Goal: Check status: Check status

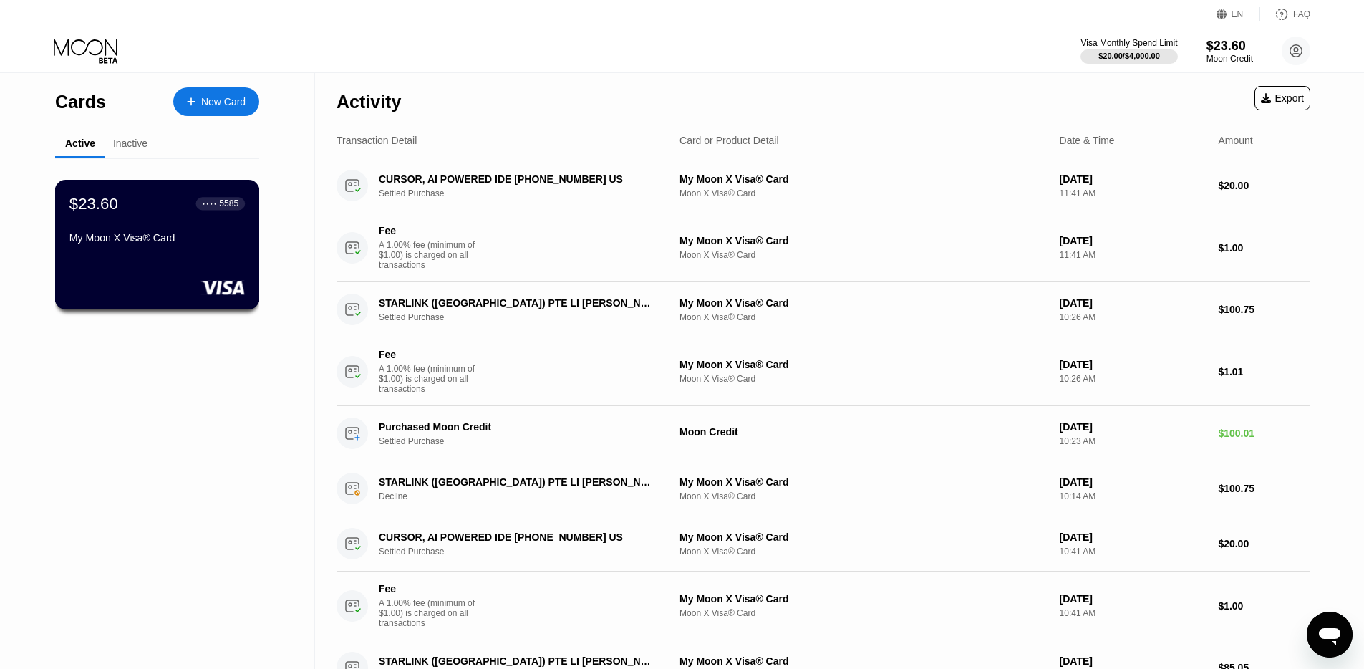
click at [168, 261] on div "$23.60 ● ● ● ● 5585 My Moon X Visa® Card" at bounding box center [157, 245] width 205 height 130
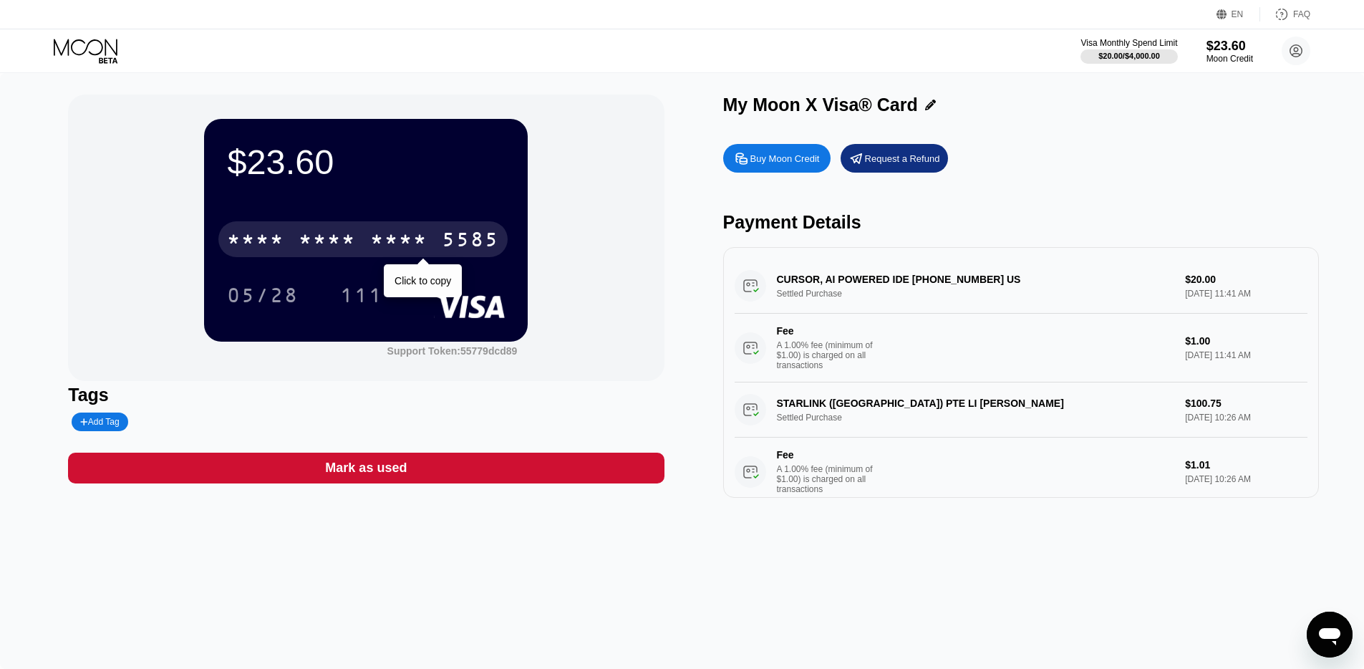
click at [274, 245] on div "* * * *" at bounding box center [255, 241] width 57 height 23
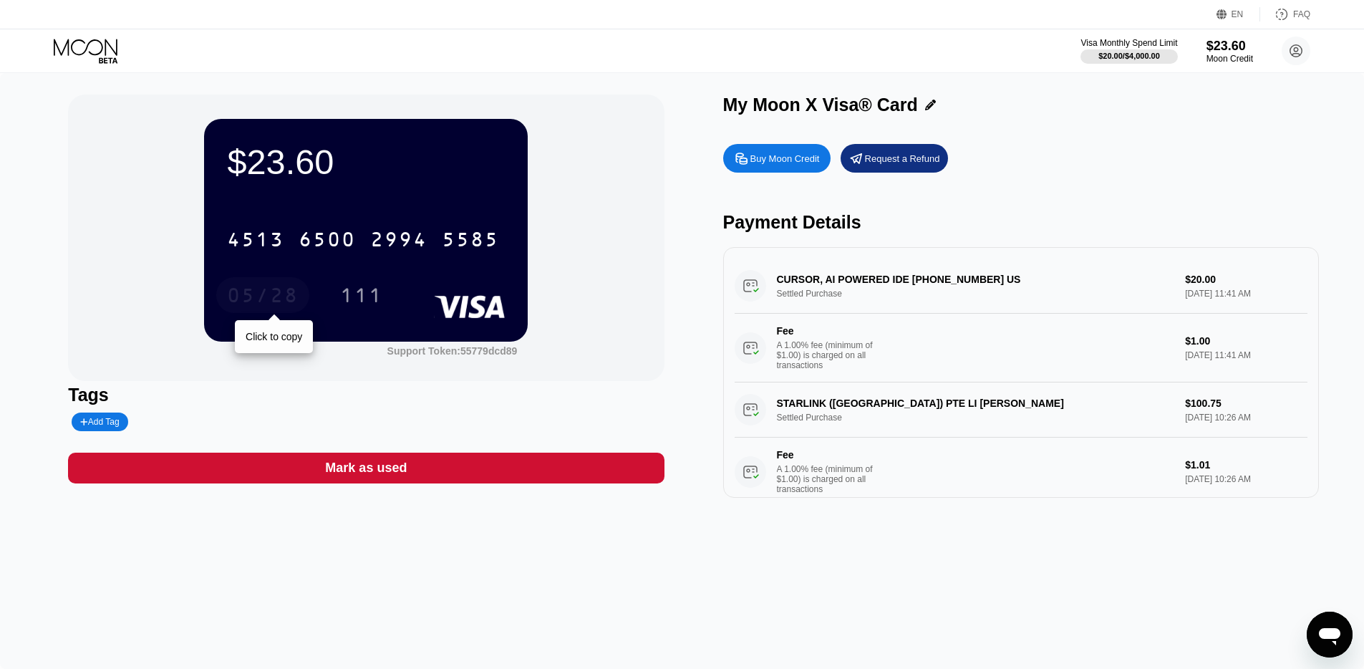
click at [269, 297] on div "05/28" at bounding box center [263, 297] width 72 height 23
click at [349, 294] on div "111" at bounding box center [361, 297] width 43 height 23
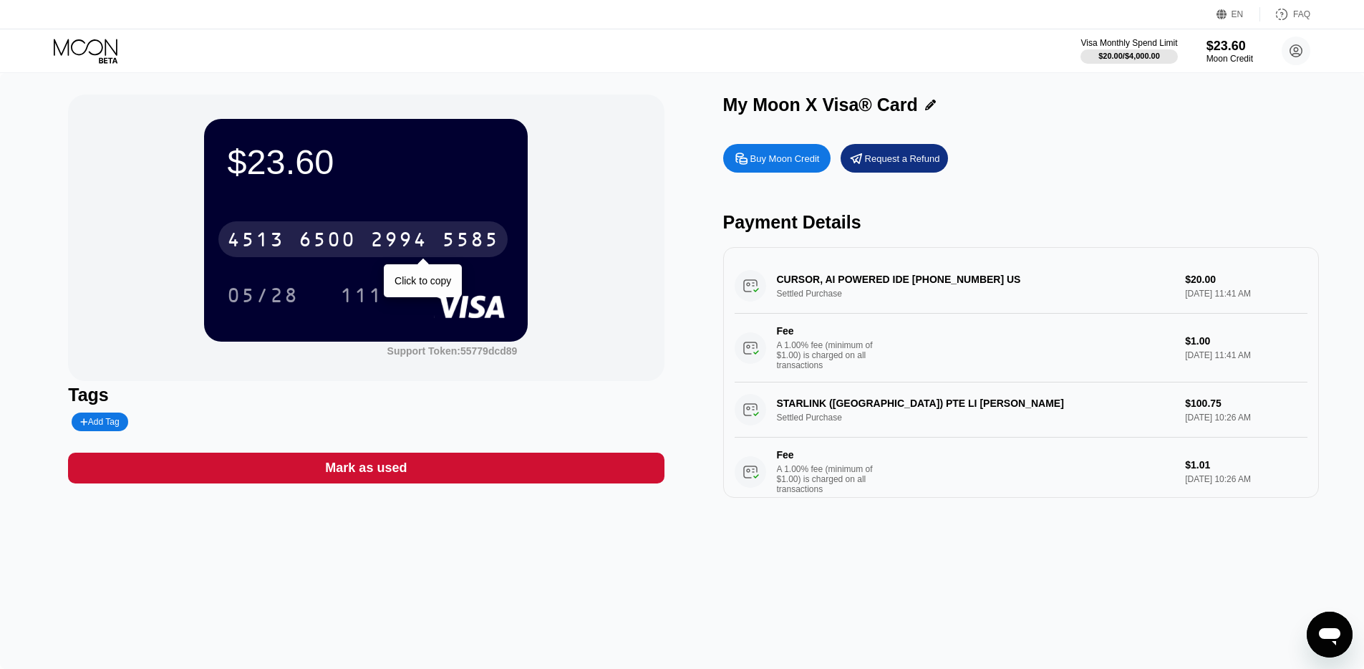
click at [339, 244] on div "6500" at bounding box center [327, 241] width 57 height 23
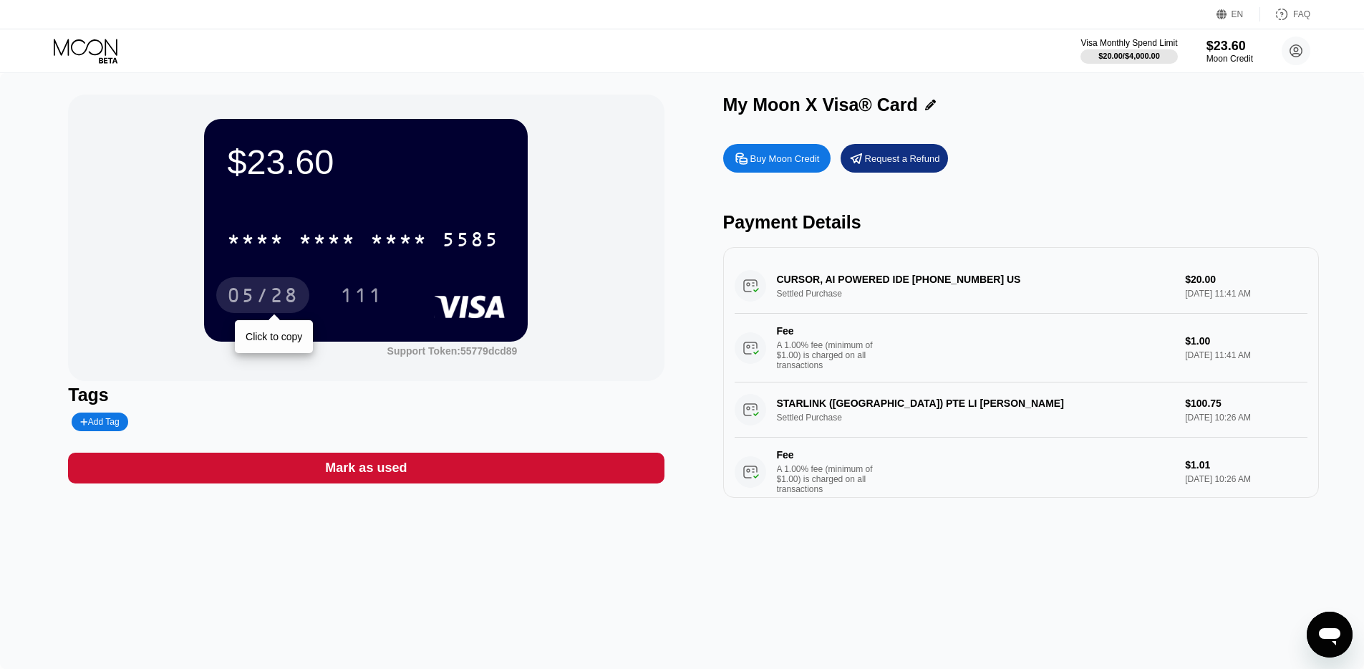
click at [261, 297] on div "05/28" at bounding box center [263, 297] width 72 height 23
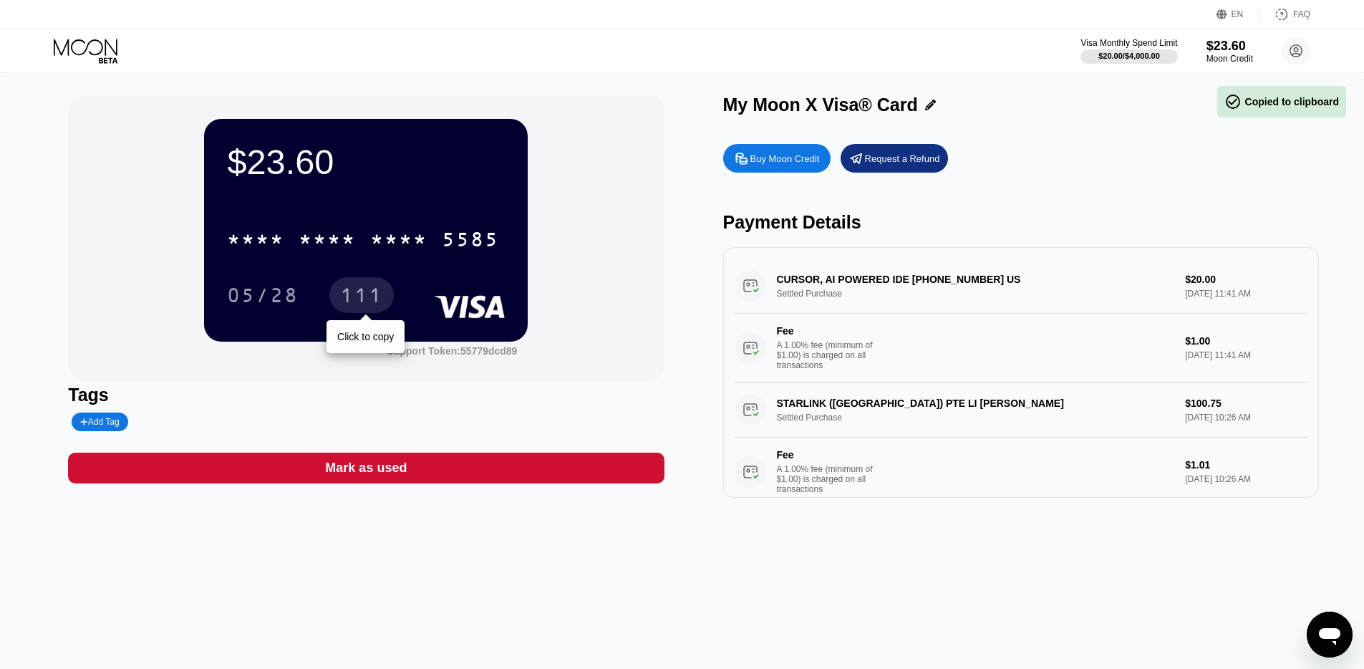
click at [350, 297] on div "111" at bounding box center [361, 297] width 43 height 23
